Goal: Information Seeking & Learning: Learn about a topic

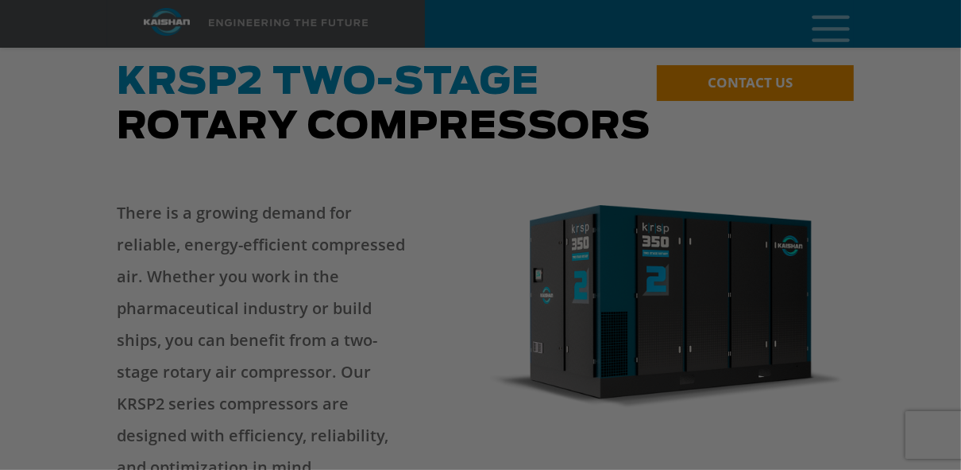
scroll to position [191, 0]
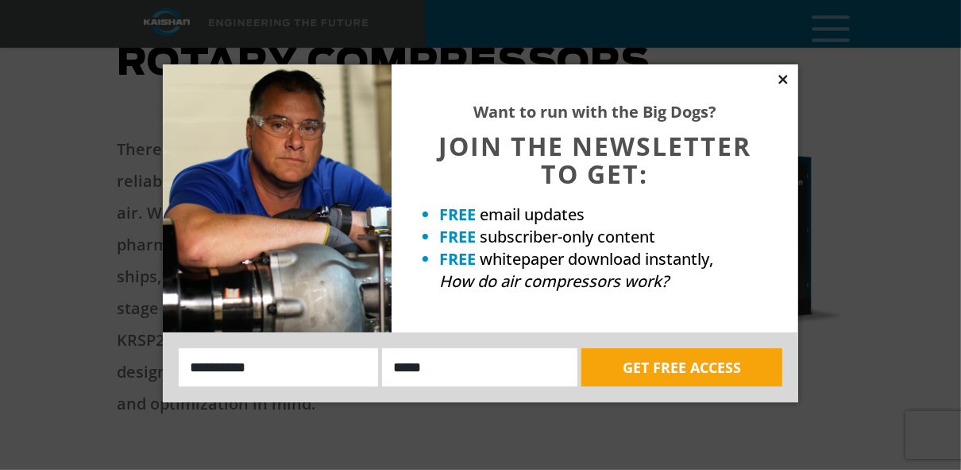
click at [778, 77] on icon at bounding box center [783, 79] width 14 height 14
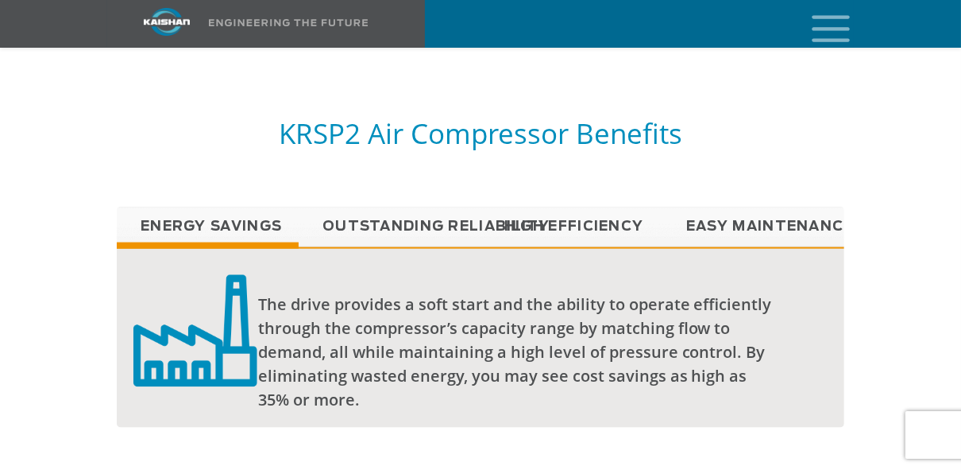
scroll to position [1335, 0]
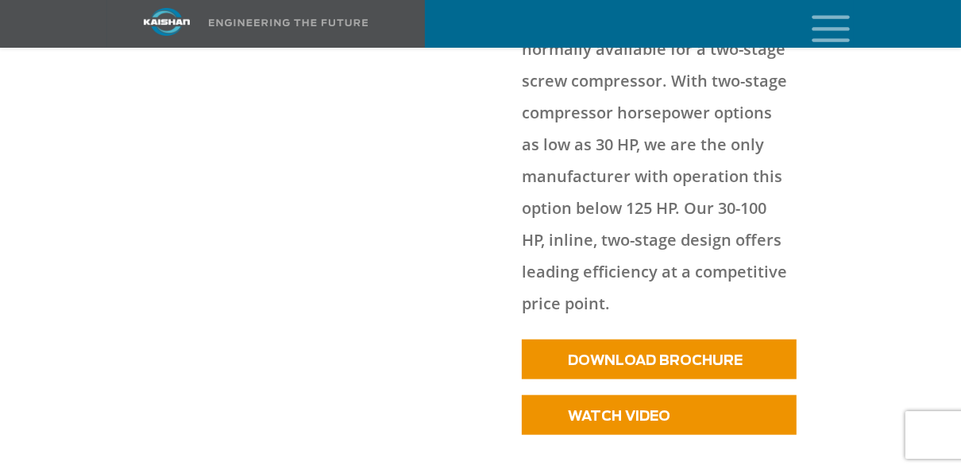
scroll to position [953, 0]
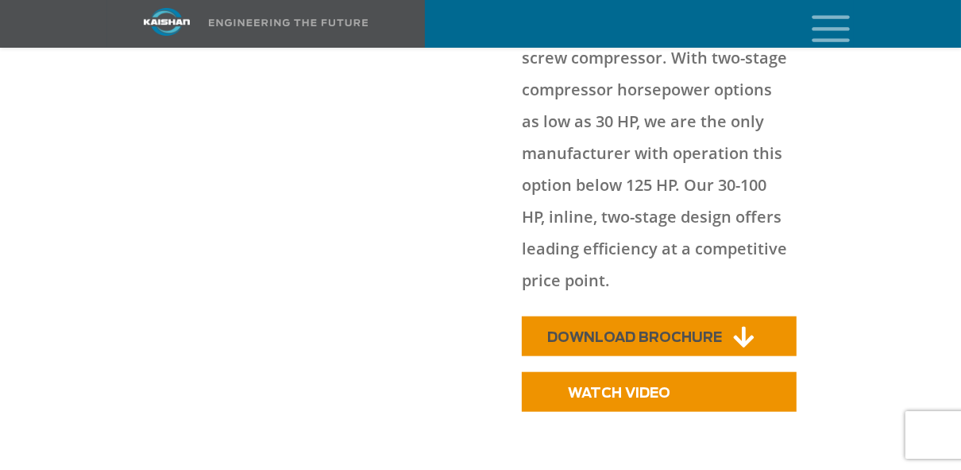
click at [642, 330] on span "DOWNLOAD BROCHURE" at bounding box center [634, 337] width 175 height 14
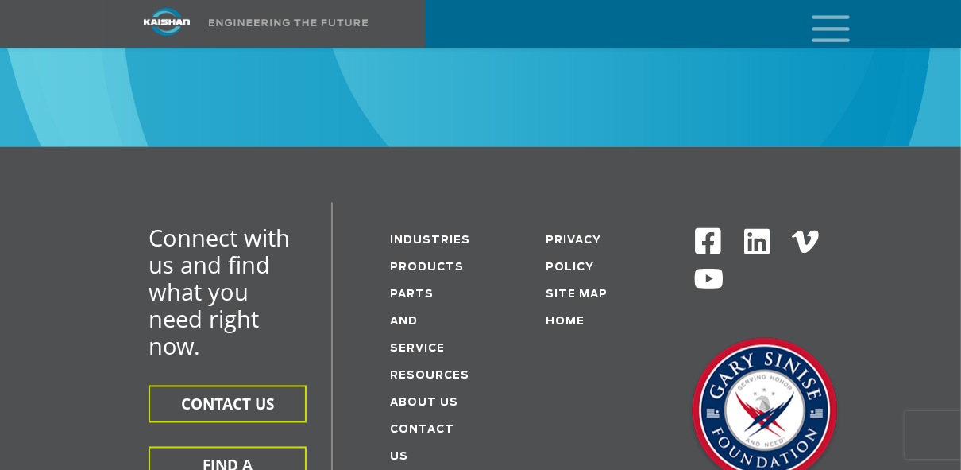
scroll to position [5847, 0]
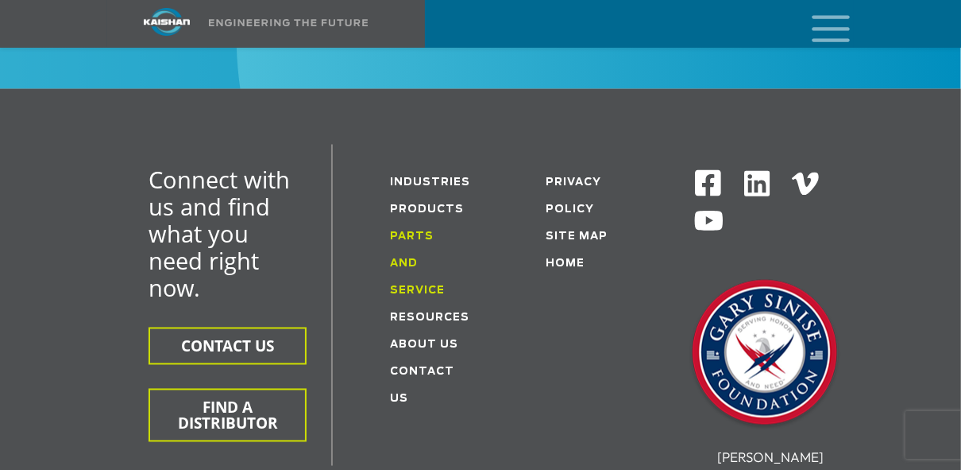
click at [429, 232] on link "Parts and service" at bounding box center [417, 264] width 55 height 64
click at [432, 313] on link "Resources" at bounding box center [429, 318] width 79 height 10
click at [418, 313] on link "Resources" at bounding box center [429, 318] width 79 height 10
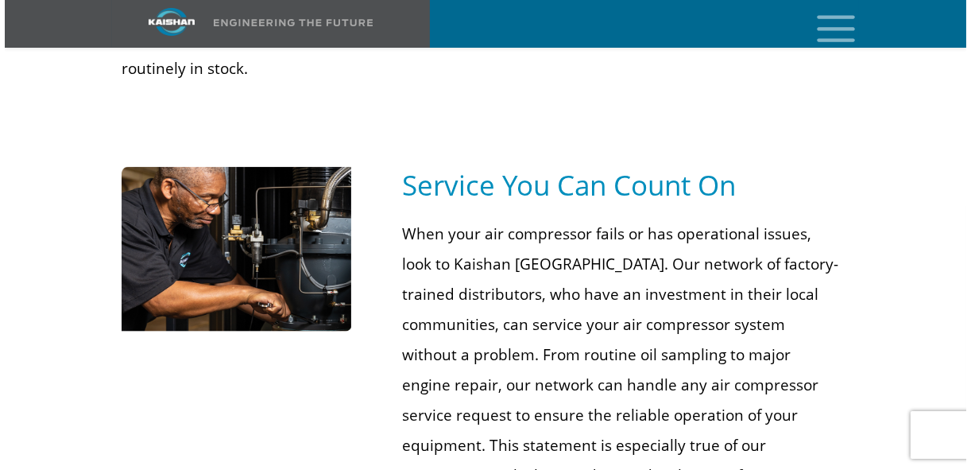
scroll to position [1271, 0]
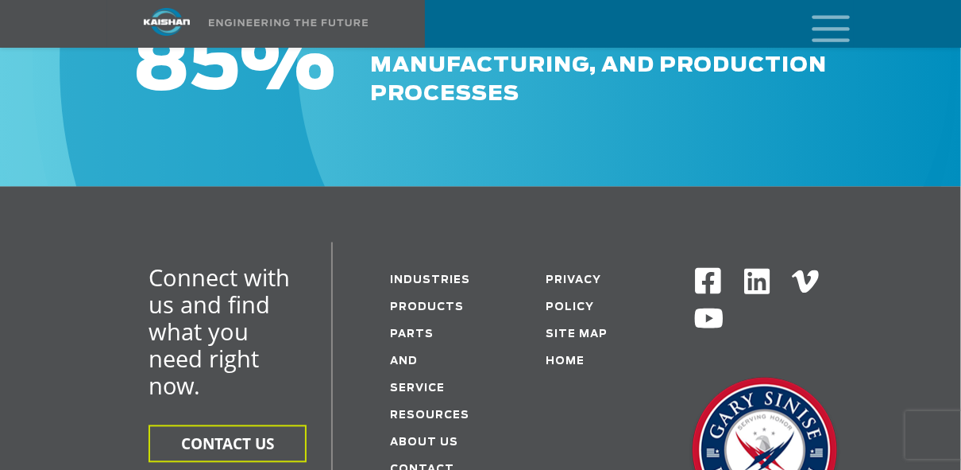
scroll to position [2161, 0]
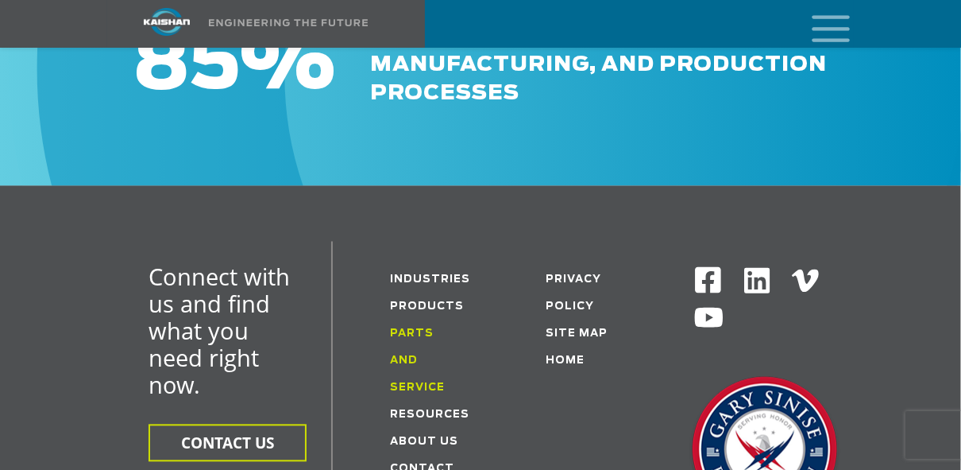
click at [436, 328] on link "Parts and service" at bounding box center [417, 360] width 55 height 64
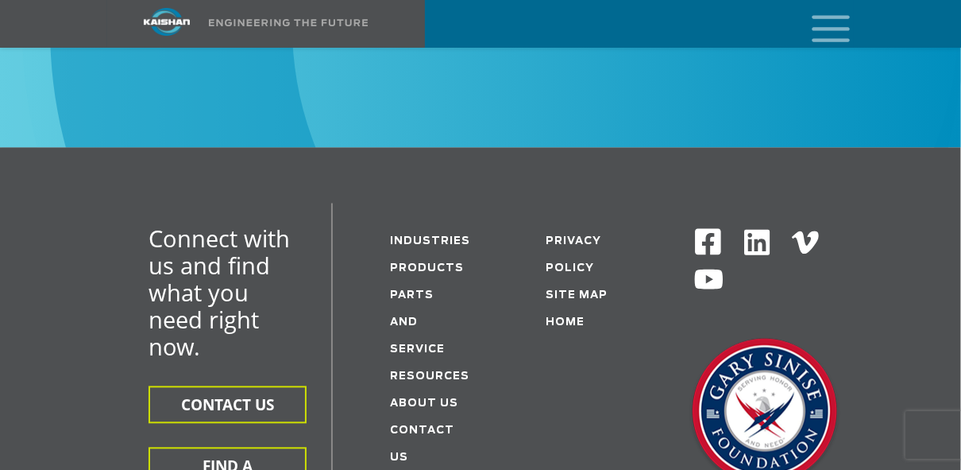
scroll to position [2288, 0]
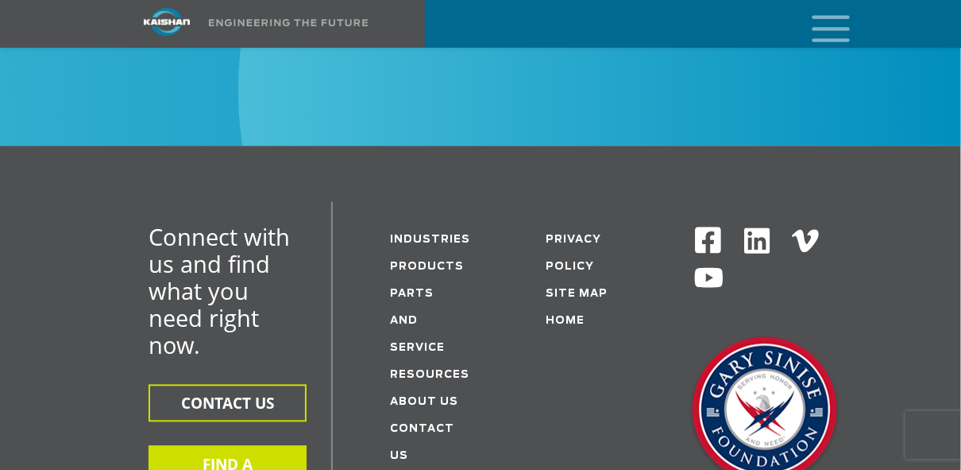
click at [242, 445] on button "FIND A DISTRIBUTOR" at bounding box center [228, 471] width 158 height 53
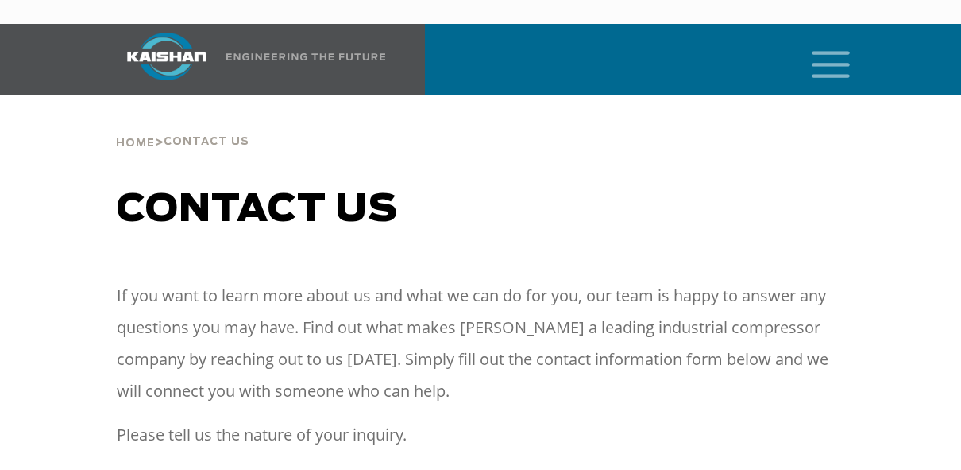
select select "**********"
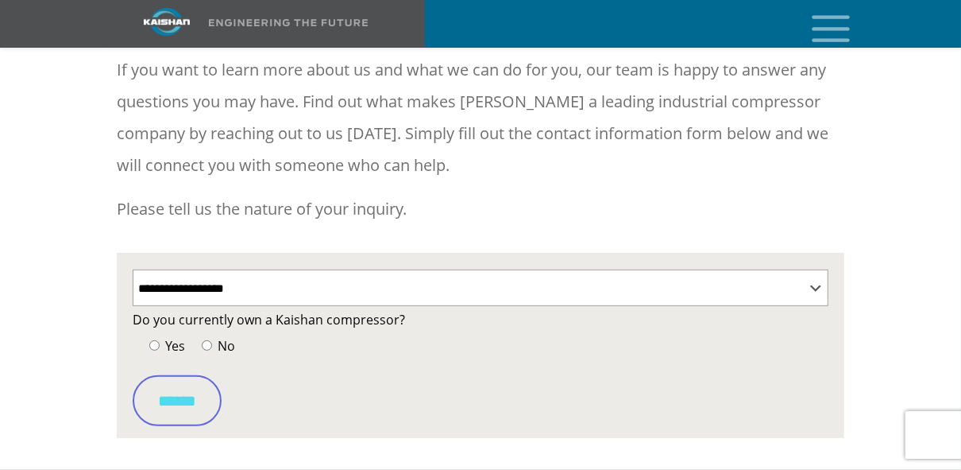
scroll to position [254, 0]
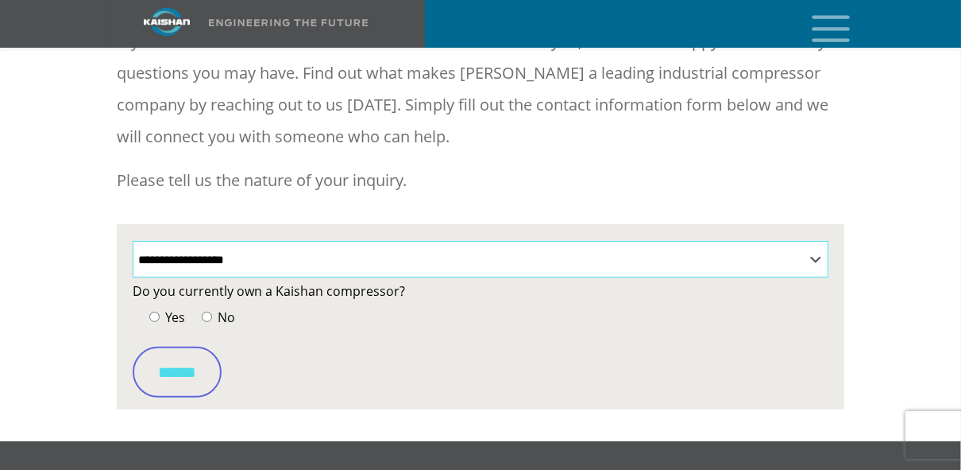
click at [812, 241] on select "**********" at bounding box center [481, 259] width 696 height 37
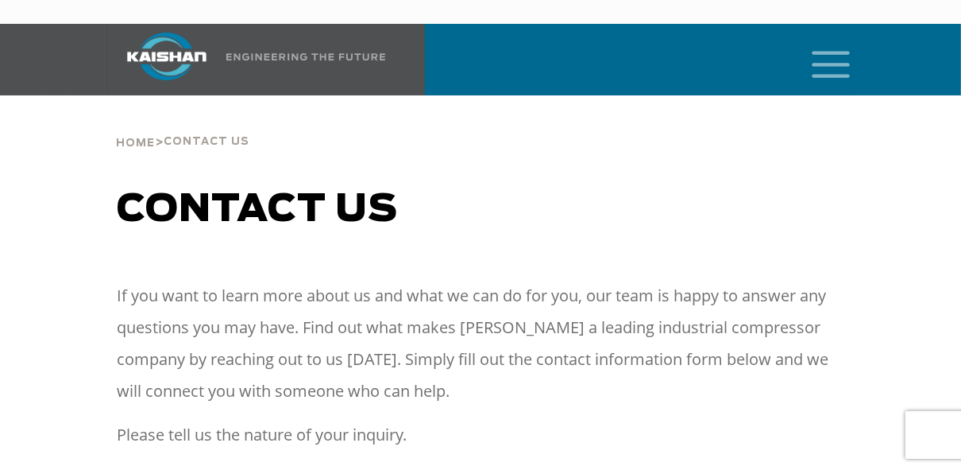
scroll to position [191, 0]
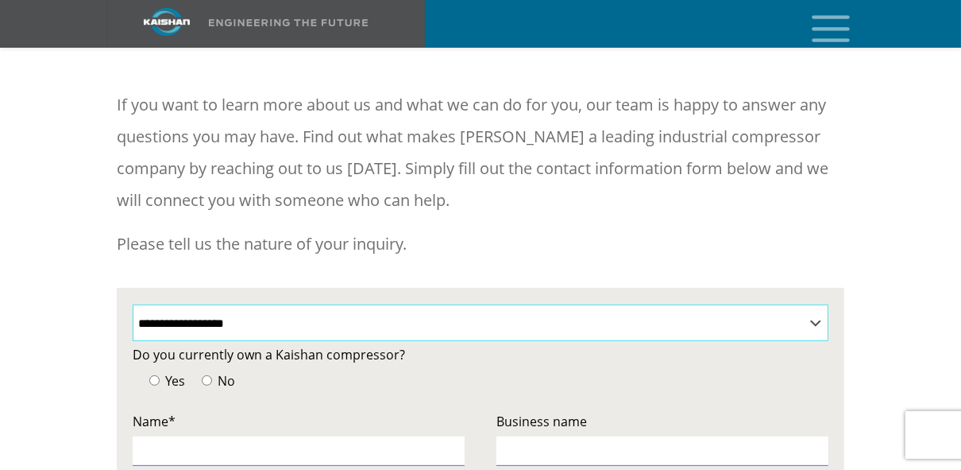
click at [813, 304] on select "**********" at bounding box center [481, 322] width 696 height 37
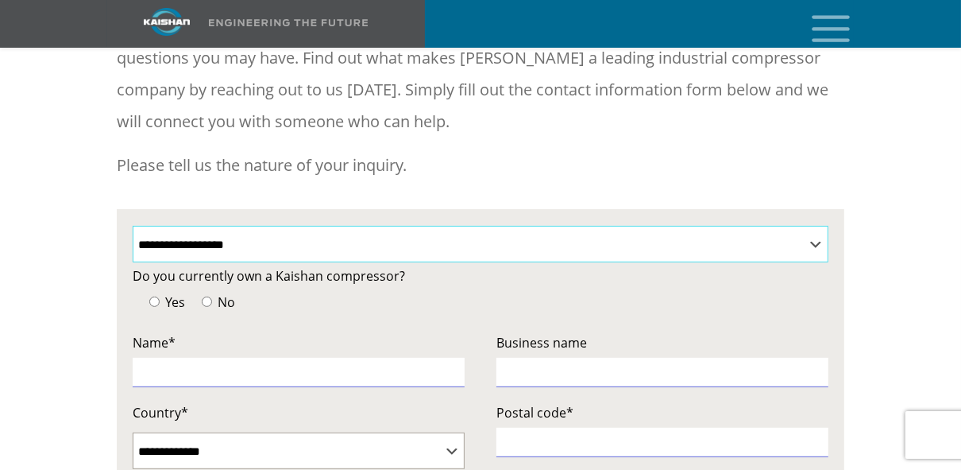
scroll to position [381, 0]
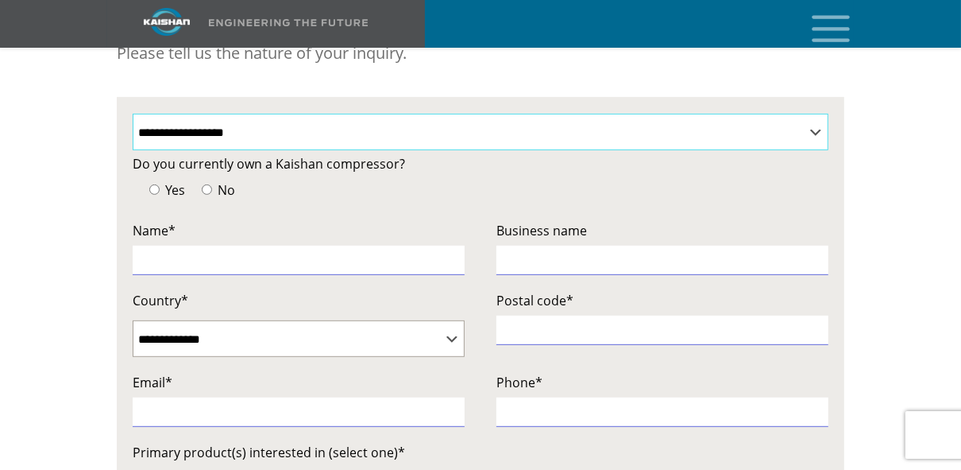
click at [811, 114] on select "**********" at bounding box center [481, 132] width 696 height 37
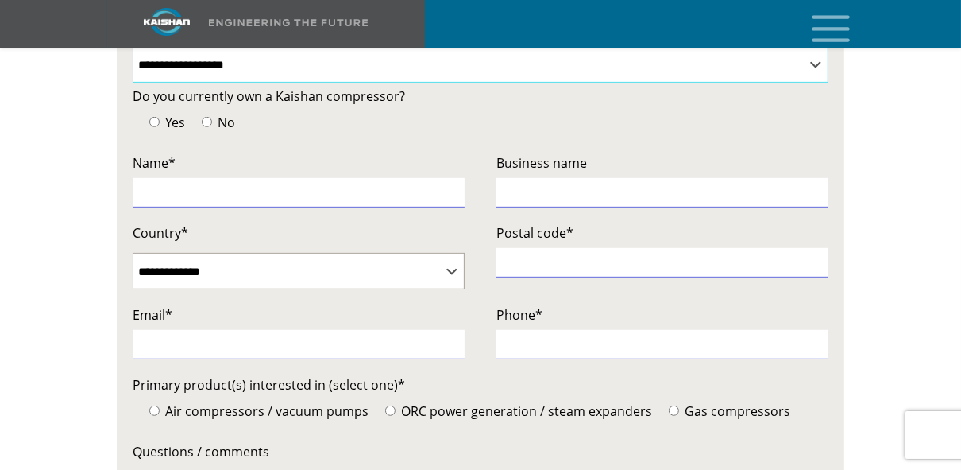
scroll to position [0, 0]
